Goal: Find specific page/section: Find specific page/section

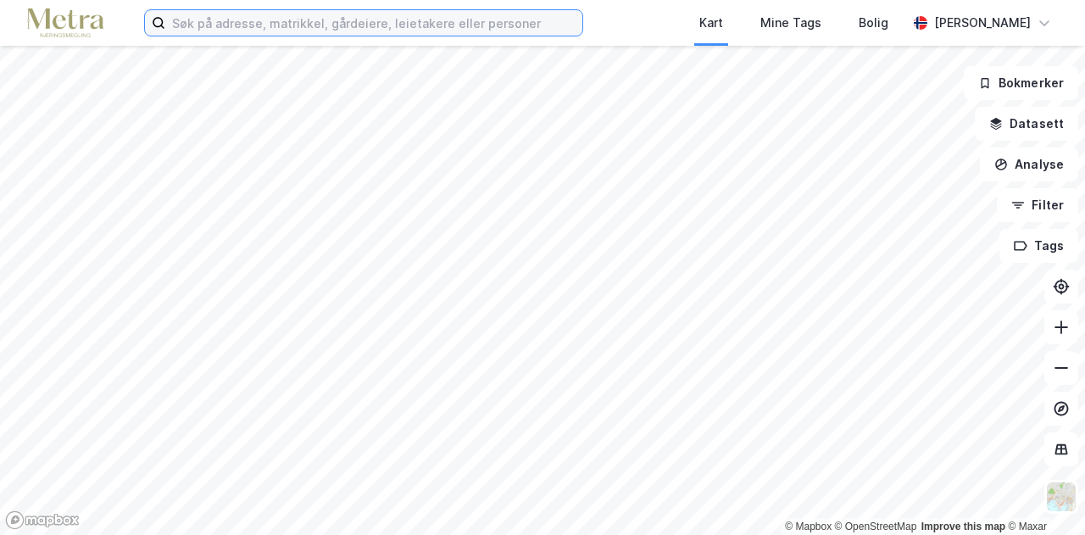
click at [344, 27] on input at bounding box center [373, 22] width 417 height 25
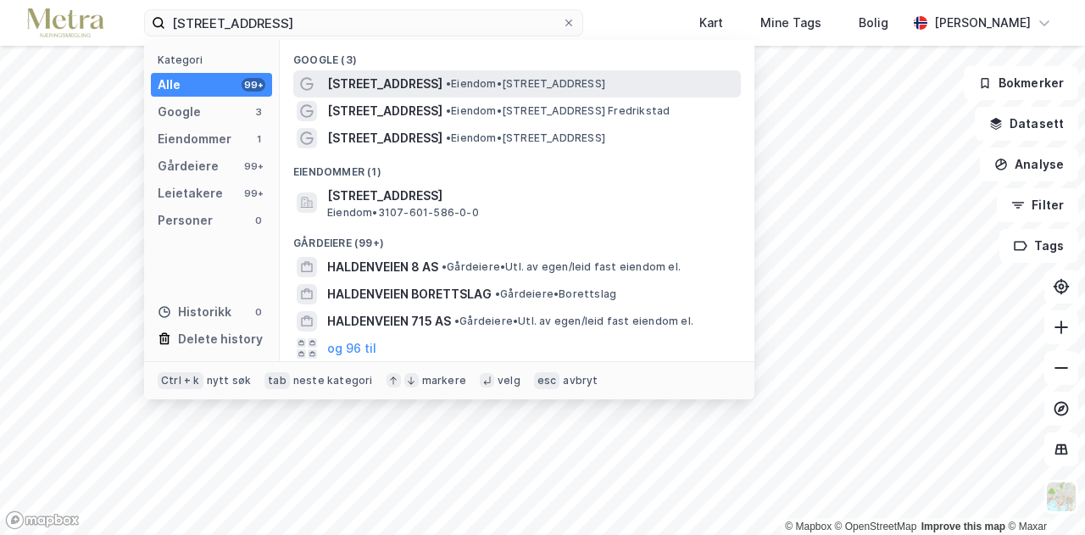
click at [381, 82] on span "[STREET_ADDRESS]" at bounding box center [384, 84] width 115 height 20
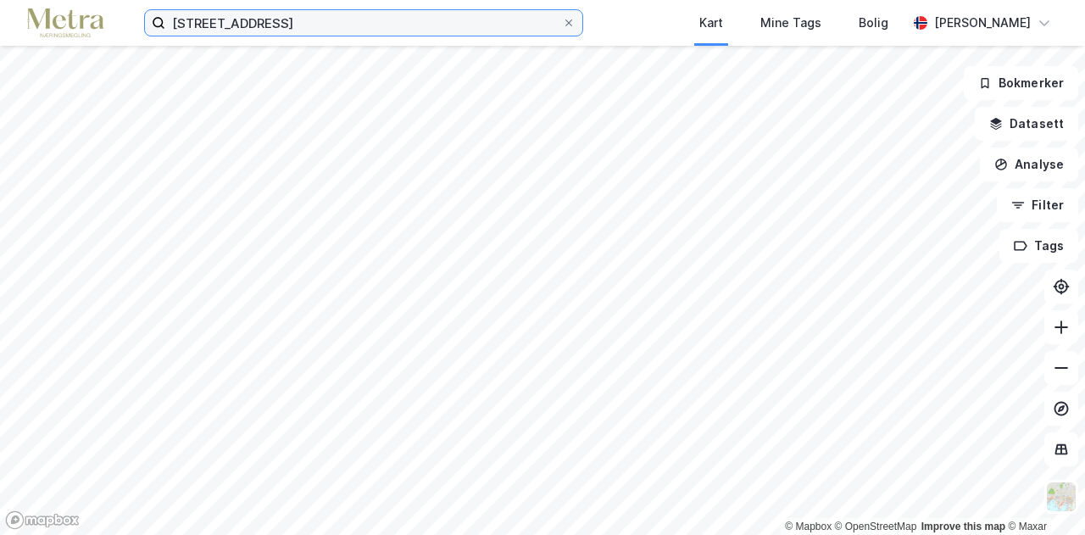
click at [315, 29] on input "[STREET_ADDRESS]" at bounding box center [363, 22] width 397 height 25
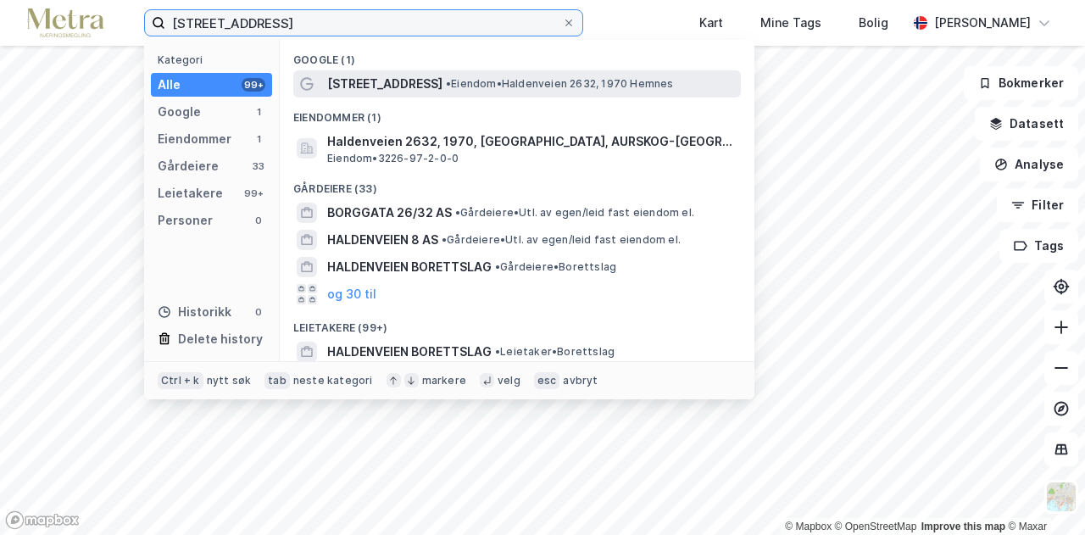
type input "[STREET_ADDRESS]"
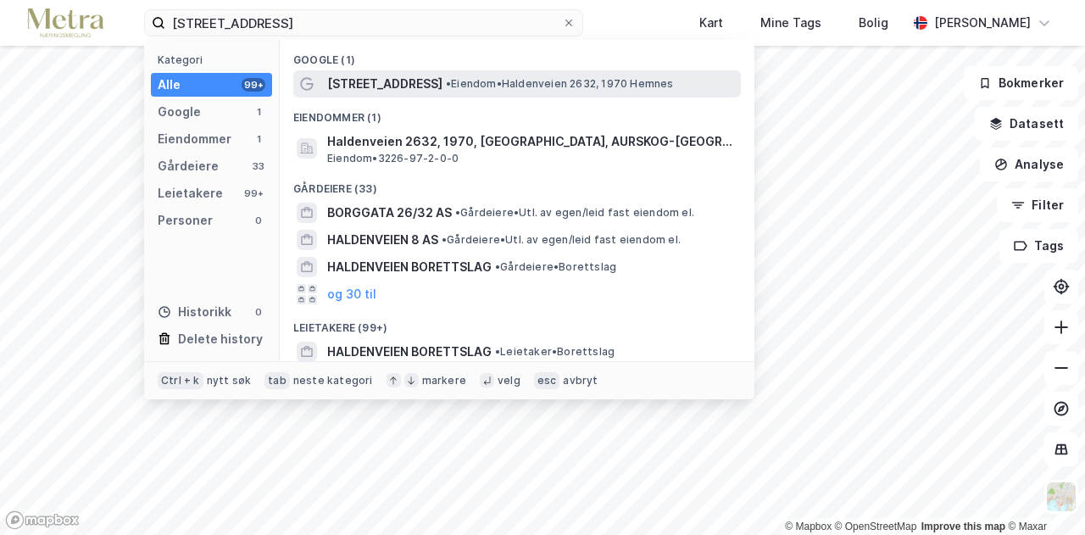
click at [421, 81] on span "[STREET_ADDRESS]" at bounding box center [384, 84] width 115 height 20
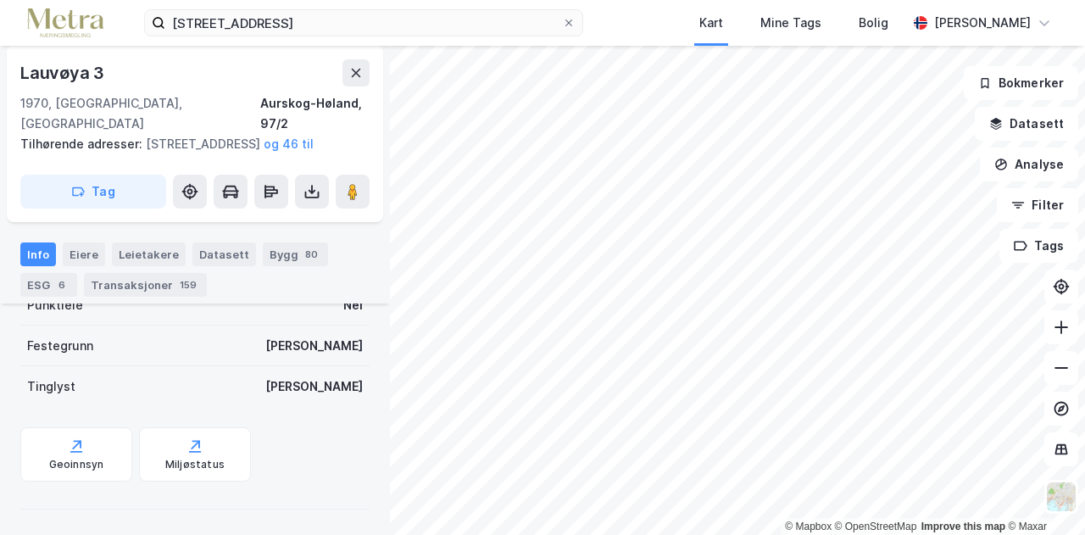
scroll to position [337, 0]
